Goal: Check status

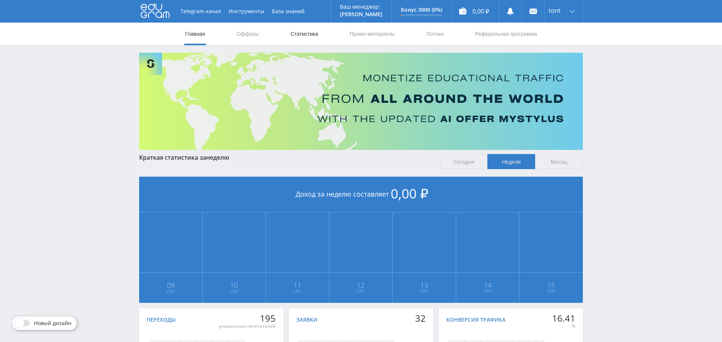
click at [302, 30] on link "Статистика" at bounding box center [304, 34] width 29 height 23
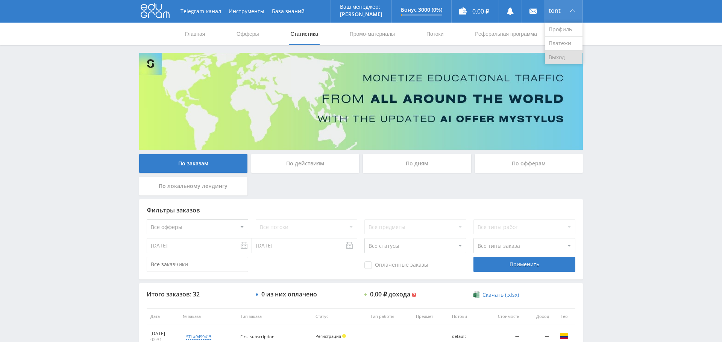
click at [562, 55] on link "Выход" at bounding box center [564, 57] width 38 height 14
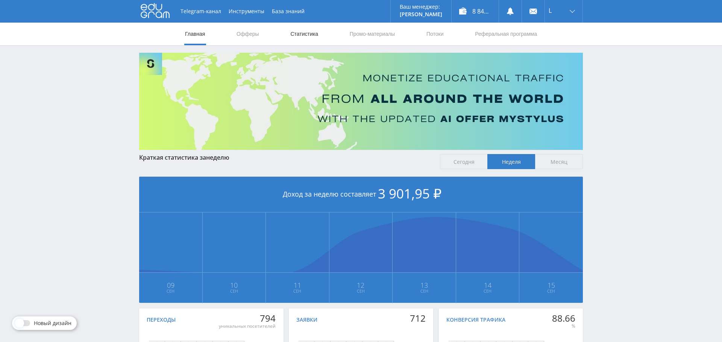
click at [300, 30] on link "Статистика" at bounding box center [304, 34] width 29 height 23
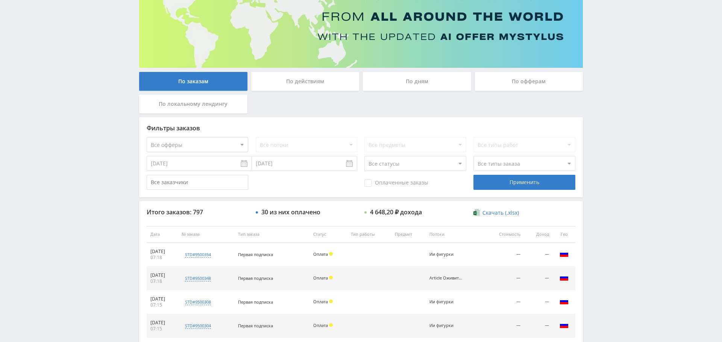
scroll to position [82, 0]
click at [398, 184] on span "Оплаченные заказы" at bounding box center [396, 183] width 64 height 8
click at [0, 0] on input "Оплаченные заказы" at bounding box center [0, 0] width 0 height 0
click at [527, 187] on div "Применить" at bounding box center [525, 182] width 102 height 15
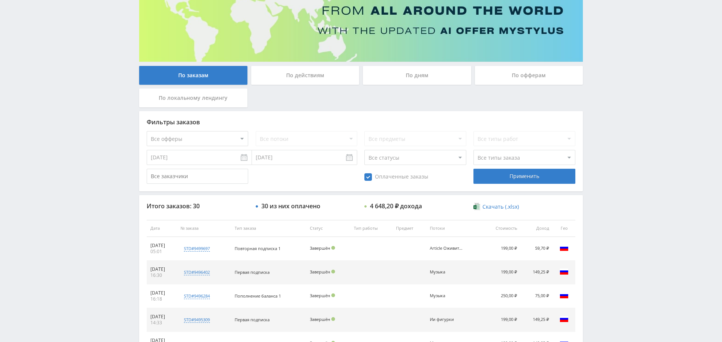
scroll to position [179, 0]
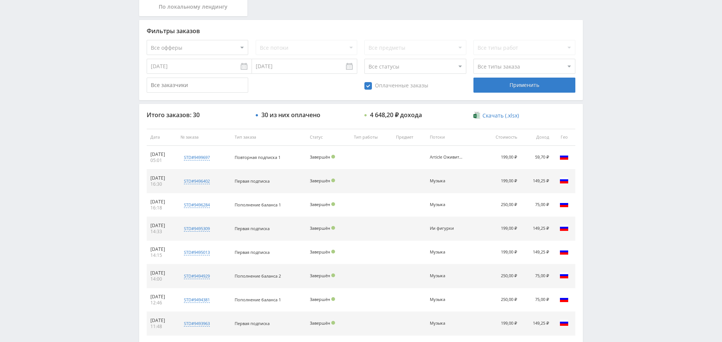
click at [222, 48] on select "Все офферы MyStylus MyStylus - Revshare Кампус AI Studybay Автор24 Studybay Bra…" at bounding box center [198, 47] width 102 height 15
select select "376"
click at [525, 91] on div "Применить" at bounding box center [525, 84] width 102 height 15
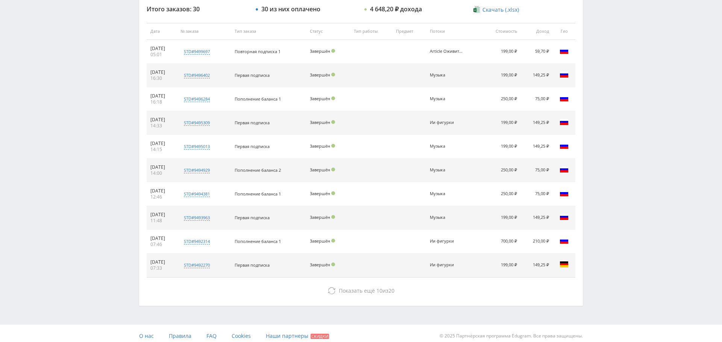
scroll to position [288, 0]
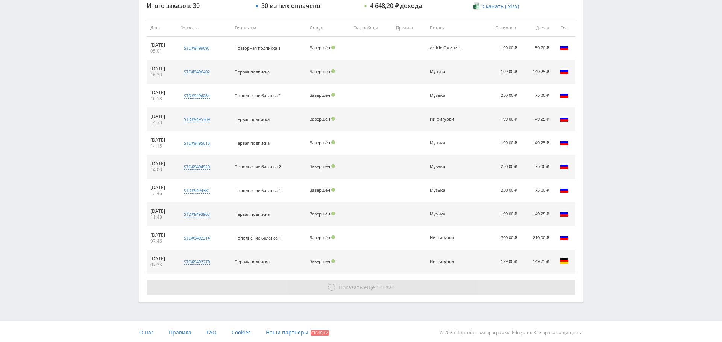
click at [374, 279] on button "Показать ещё 10 из 20" at bounding box center [361, 286] width 429 height 15
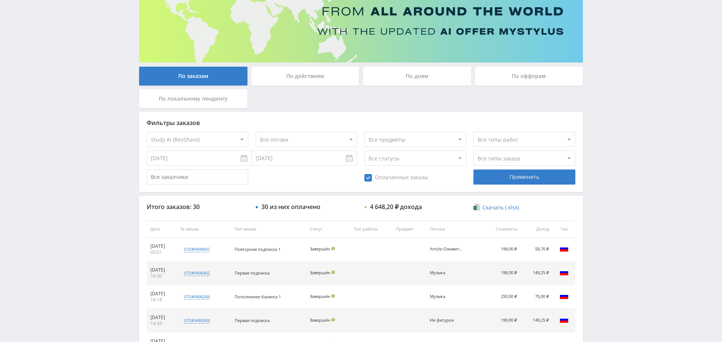
scroll to position [89, 0]
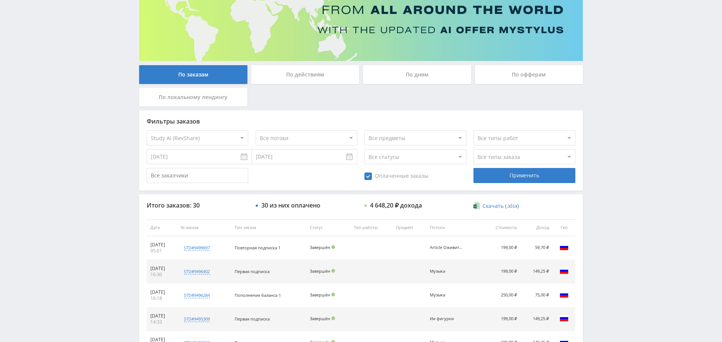
click at [288, 140] on select "Все потоки Задачи стади Музыка Видео новый промт Ии фигурки Нейросеть для видео…" at bounding box center [307, 137] width 102 height 15
select select "6644658"
click at [256, 130] on select "Все потоки Задачи стади Музыка Видео новый промт Ии фигурки Нейросеть для видео…" at bounding box center [307, 137] width 102 height 15
click at [519, 175] on div "Применить" at bounding box center [525, 175] width 102 height 15
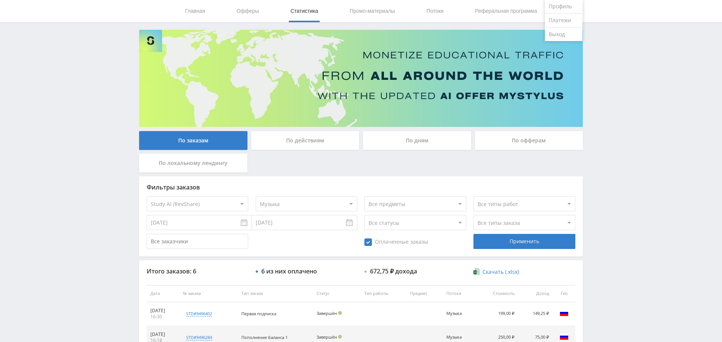
scroll to position [0, 0]
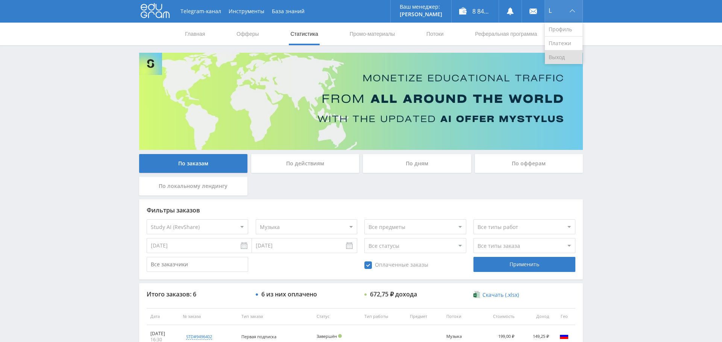
click at [562, 57] on link "Выход" at bounding box center [564, 57] width 38 height 14
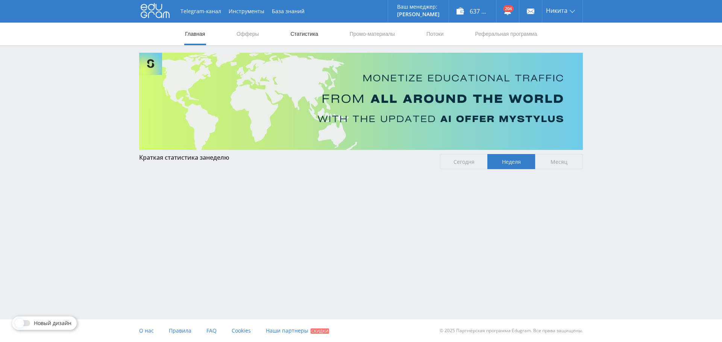
click at [312, 36] on link "Статистика" at bounding box center [304, 34] width 29 height 23
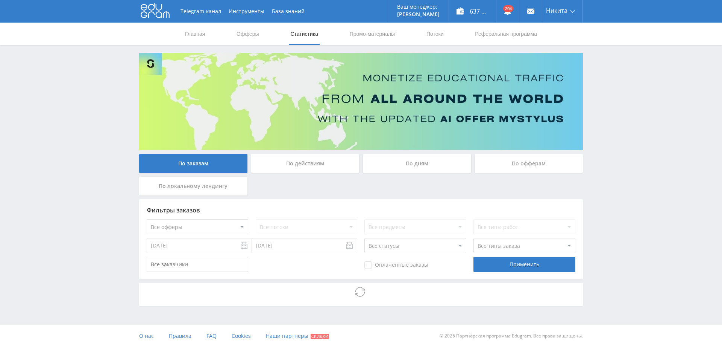
click at [419, 157] on div "По дням" at bounding box center [417, 163] width 108 height 19
click at [0, 0] on input "По дням" at bounding box center [0, 0] width 0 height 0
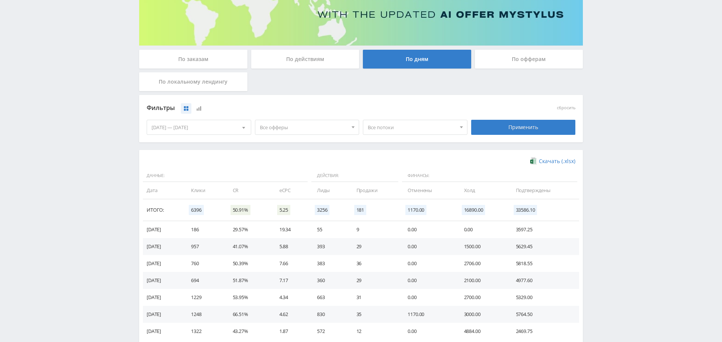
scroll to position [108, 0]
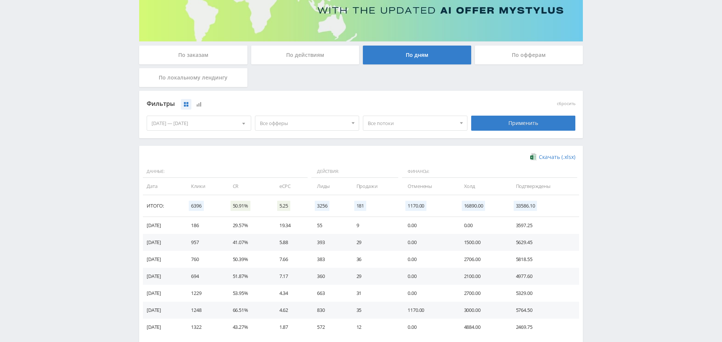
drag, startPoint x: 302, startPoint y: 115, endPoint x: 301, endPoint y: 121, distance: 6.1
click at [302, 115] on div "Все офферы Все офферы MyStylus MyStylus - Revshare Кампус AI Studybay Автор24 S…" at bounding box center [307, 122] width 108 height 21
drag, startPoint x: 301, startPoint y: 123, endPoint x: 298, endPoint y: 129, distance: 5.9
click at [301, 124] on span "Все офферы" at bounding box center [304, 123] width 88 height 14
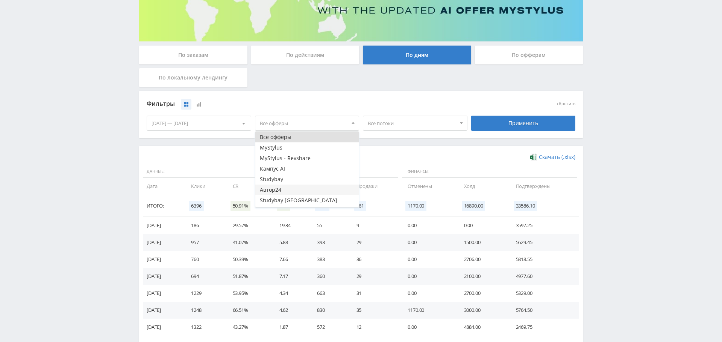
scroll to position [9, 0]
click at [300, 200] on button "Study AI (RevShare)" at bounding box center [307, 201] width 104 height 11
click at [427, 139] on div "Фильтры сбросить 09.09.2025 — 15.09.2025 Календарь Период Сентябрь, 2025 Пн Вт …" at bounding box center [361, 118] width 444 height 55
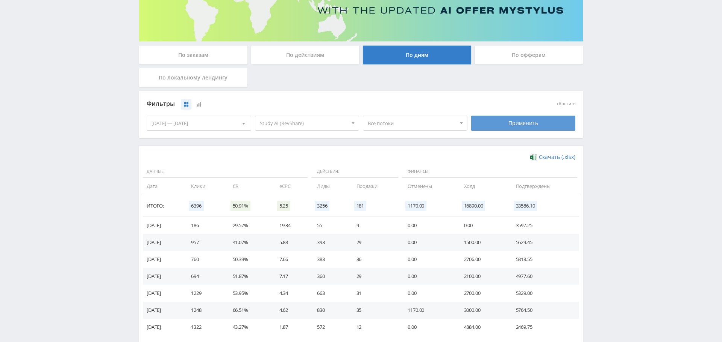
drag, startPoint x: 547, startPoint y: 115, endPoint x: 539, endPoint y: 115, distance: 7.9
click at [547, 115] on div "Применить" at bounding box center [523, 122] width 108 height 21
click at [516, 126] on div "Применить" at bounding box center [523, 122] width 105 height 15
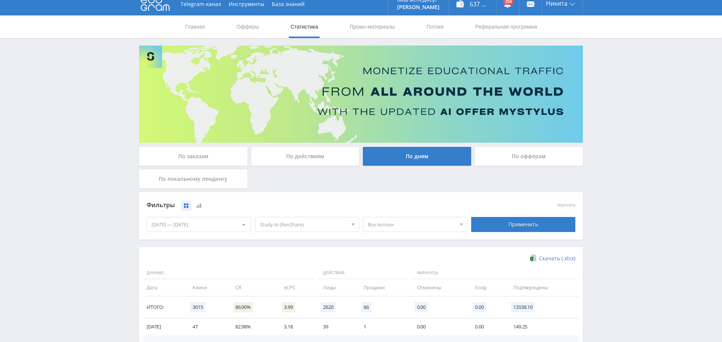
scroll to position [0, 0]
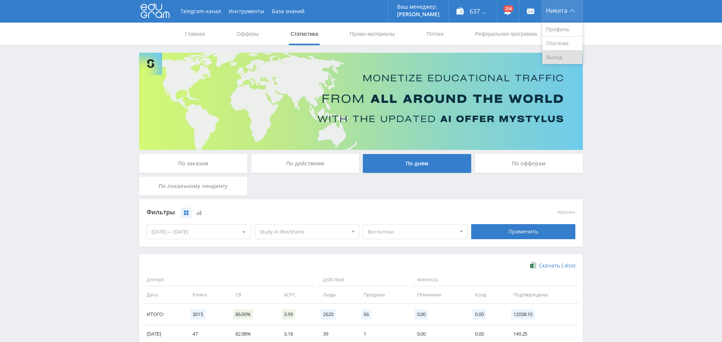
click at [557, 58] on link "Выход" at bounding box center [562, 57] width 40 height 14
